Goal: Browse casually

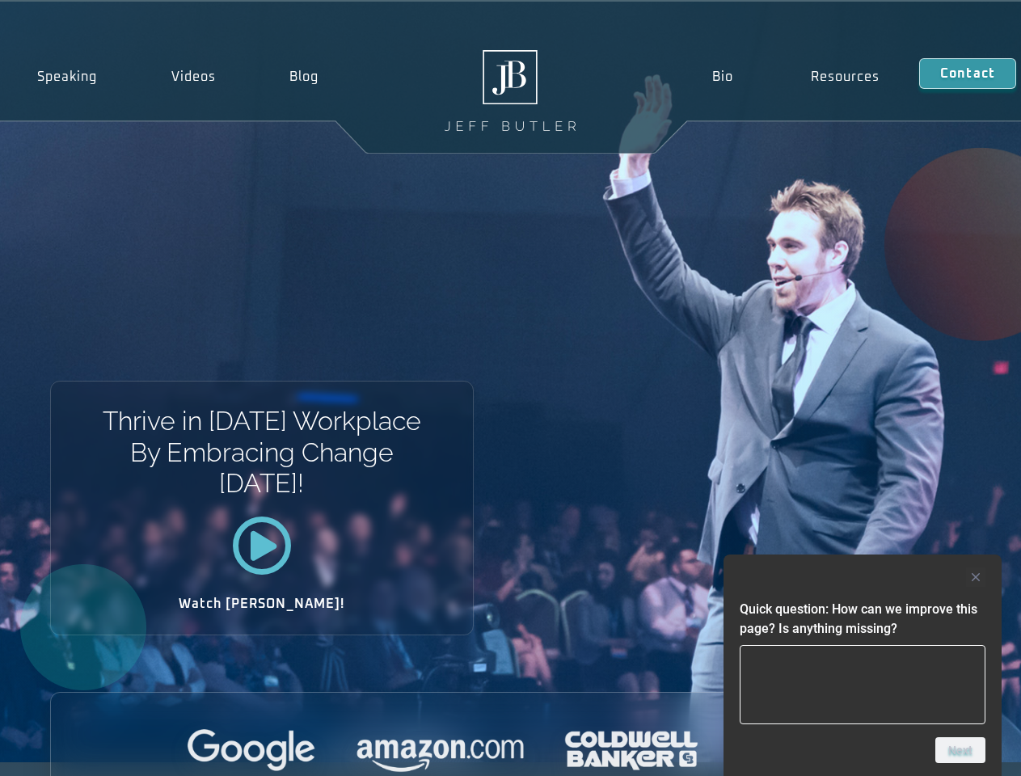
click at [510, 388] on div "Thrive in Tomorrow’s Workplace By Embracing Change Today! Watch Jeff!" at bounding box center [510, 382] width 1021 height 760
click at [862, 577] on div at bounding box center [862, 576] width 246 height 19
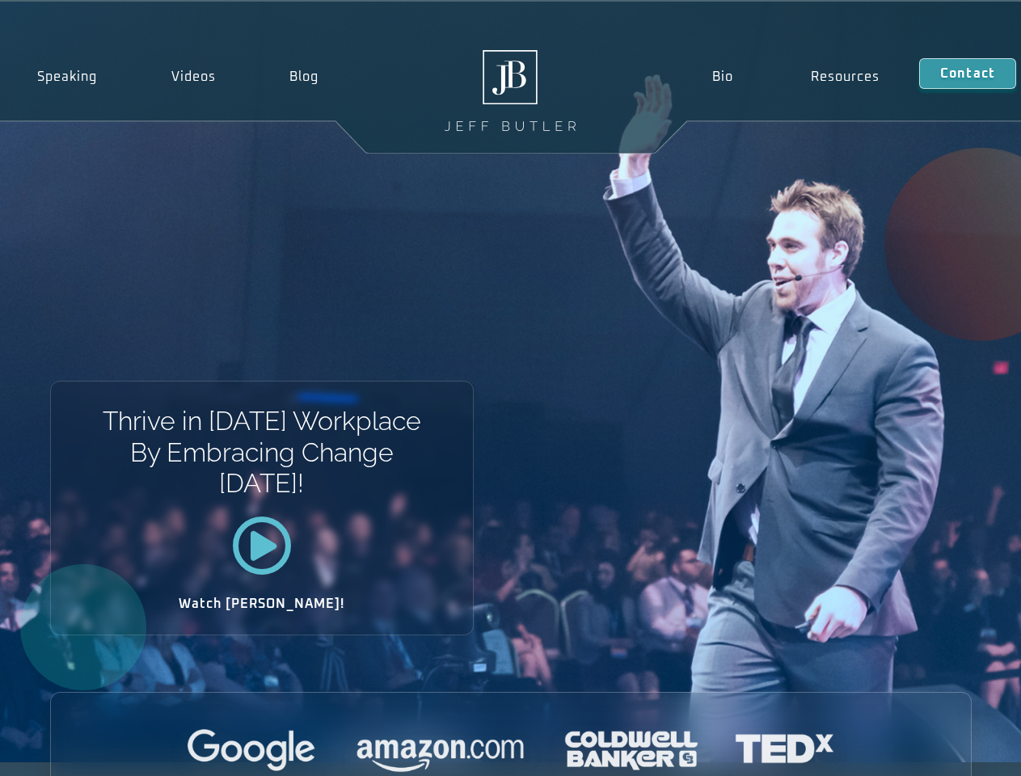
click at [960, 750] on div at bounding box center [511, 751] width 920 height 44
